Goal: Book appointment/travel/reservation

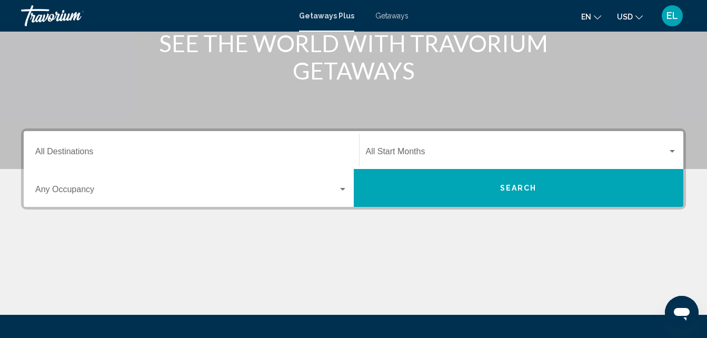
scroll to position [135, 0]
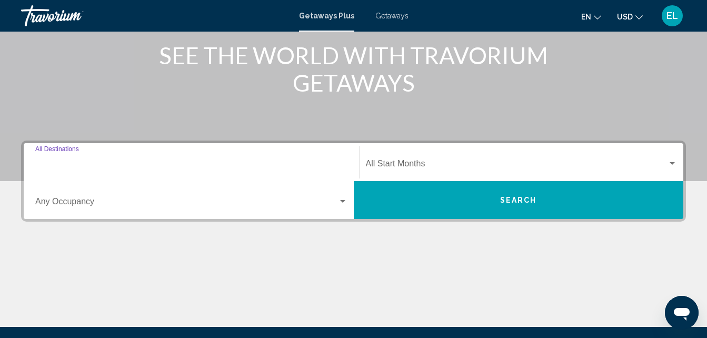
click at [192, 163] on input "Destination All Destinations" at bounding box center [191, 165] width 312 height 9
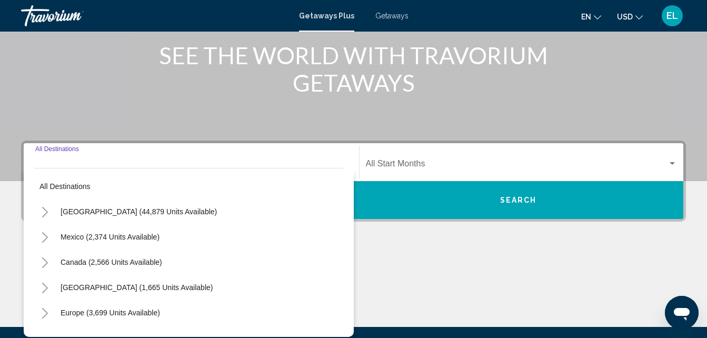
scroll to position [241, 0]
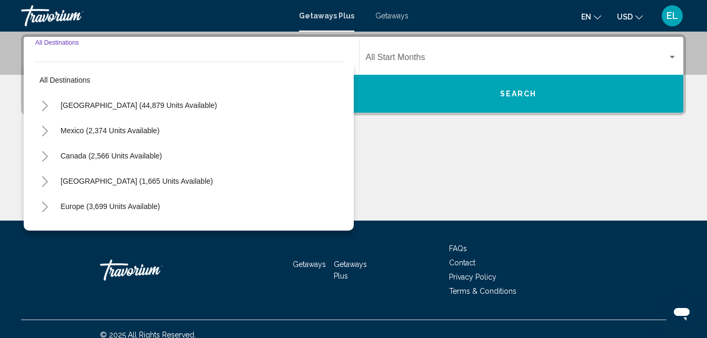
click at [39, 181] on button "Toggle Caribbean & Atlantic Islands (1,665 units available)" at bounding box center [44, 181] width 21 height 21
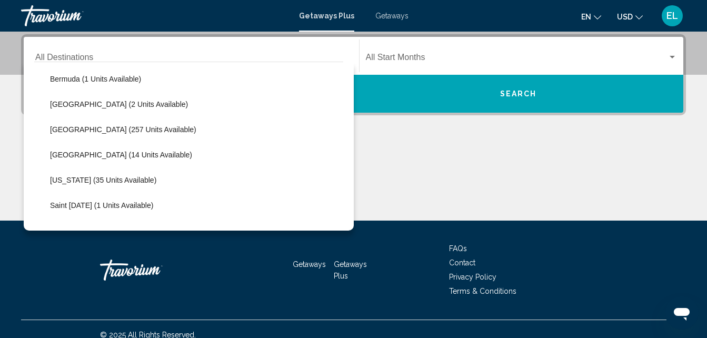
scroll to position [208, 0]
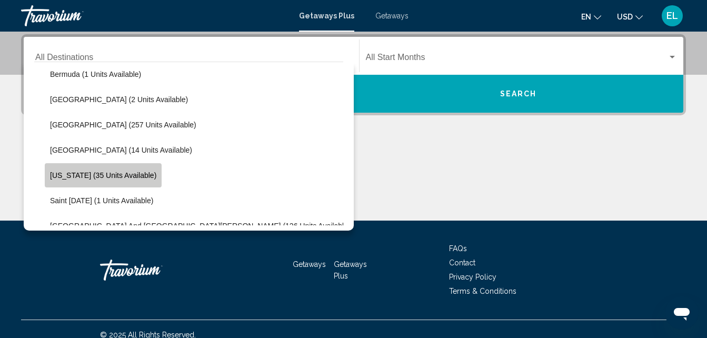
click at [151, 177] on span "[US_STATE] (35 units available)" at bounding box center [103, 175] width 106 height 8
type input "**********"
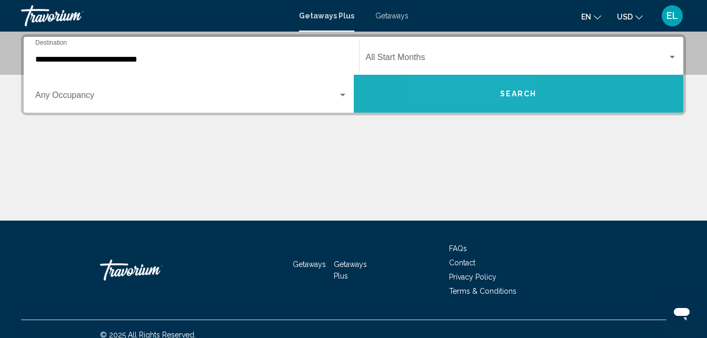
click at [477, 96] on button "Search" at bounding box center [519, 94] width 330 height 38
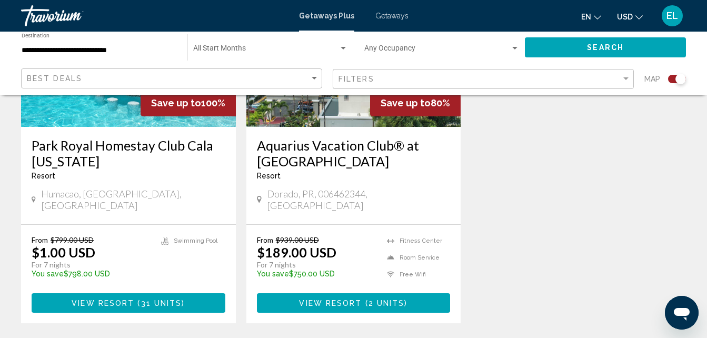
scroll to position [513, 0]
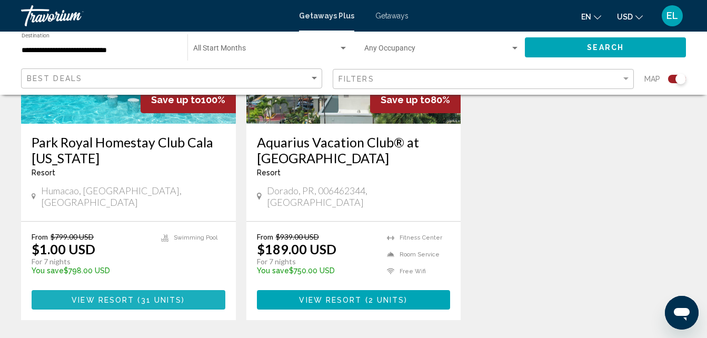
click at [139, 296] on span "( 31 units )" at bounding box center [159, 300] width 51 height 8
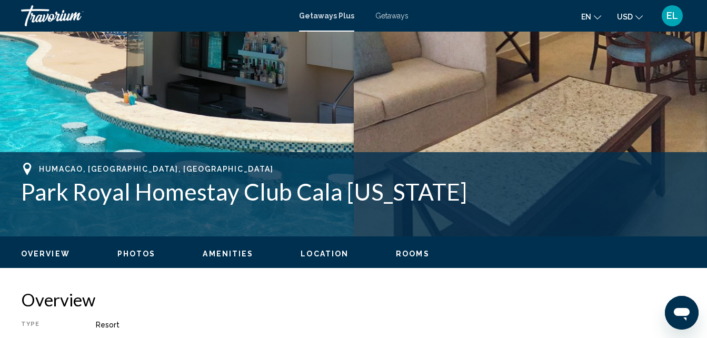
scroll to position [240, 0]
